Goal: Information Seeking & Learning: Find specific fact

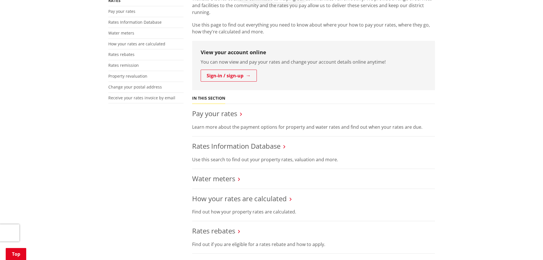
scroll to position [142, 0]
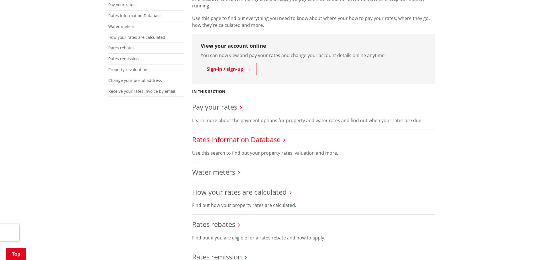
click at [245, 143] on link "Rates Information Database" at bounding box center [236, 139] width 88 height 9
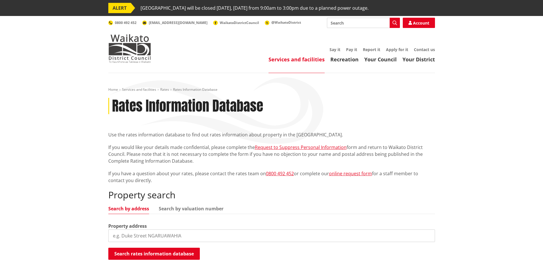
scroll to position [114, 0]
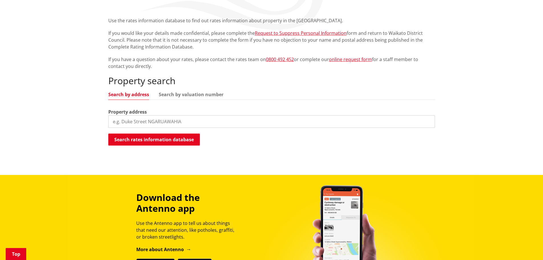
click at [131, 117] on input "search" at bounding box center [271, 121] width 327 height 13
paste input "[STREET_ADDRESS][PERSON_NAME]"
click at [172, 135] on button "Search rates information database" at bounding box center [153, 139] width 91 height 12
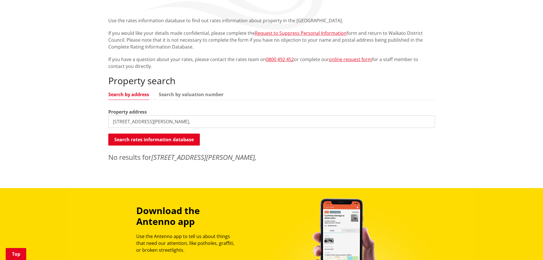
drag, startPoint x: 184, startPoint y: 119, endPoint x: 84, endPoint y: 119, distance: 99.2
click at [84, 119] on div "Home Services and facilities Rates Rates Information Database Rates Information…" at bounding box center [271, 73] width 543 height 229
type input "359 jericho"
click at [137, 142] on button "Search rates information database" at bounding box center [153, 139] width 91 height 12
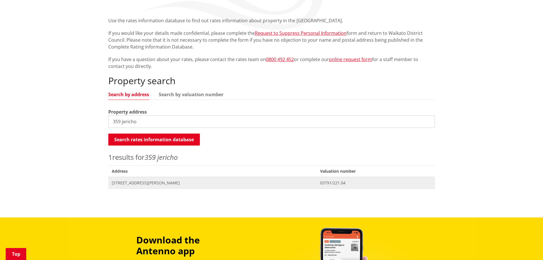
click at [148, 184] on span "[STREET_ADDRESS][PERSON_NAME]" at bounding box center [213, 183] width 202 height 6
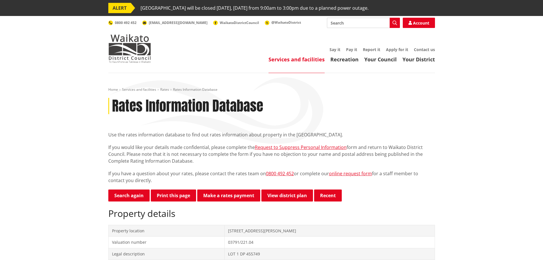
scroll to position [142, 0]
